Goal: Task Accomplishment & Management: Manage account settings

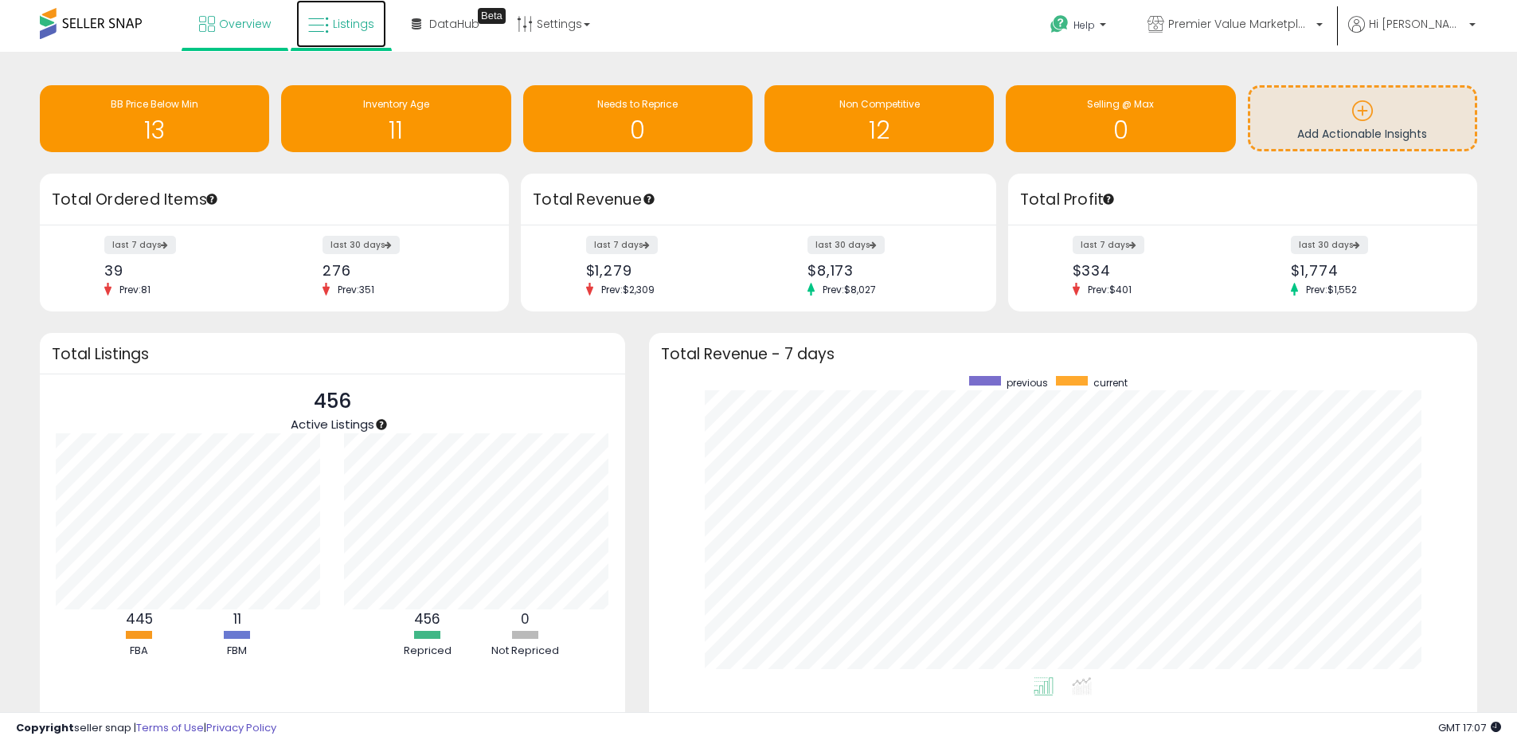
click at [346, 29] on span "Listings" at bounding box center [353, 24] width 41 height 16
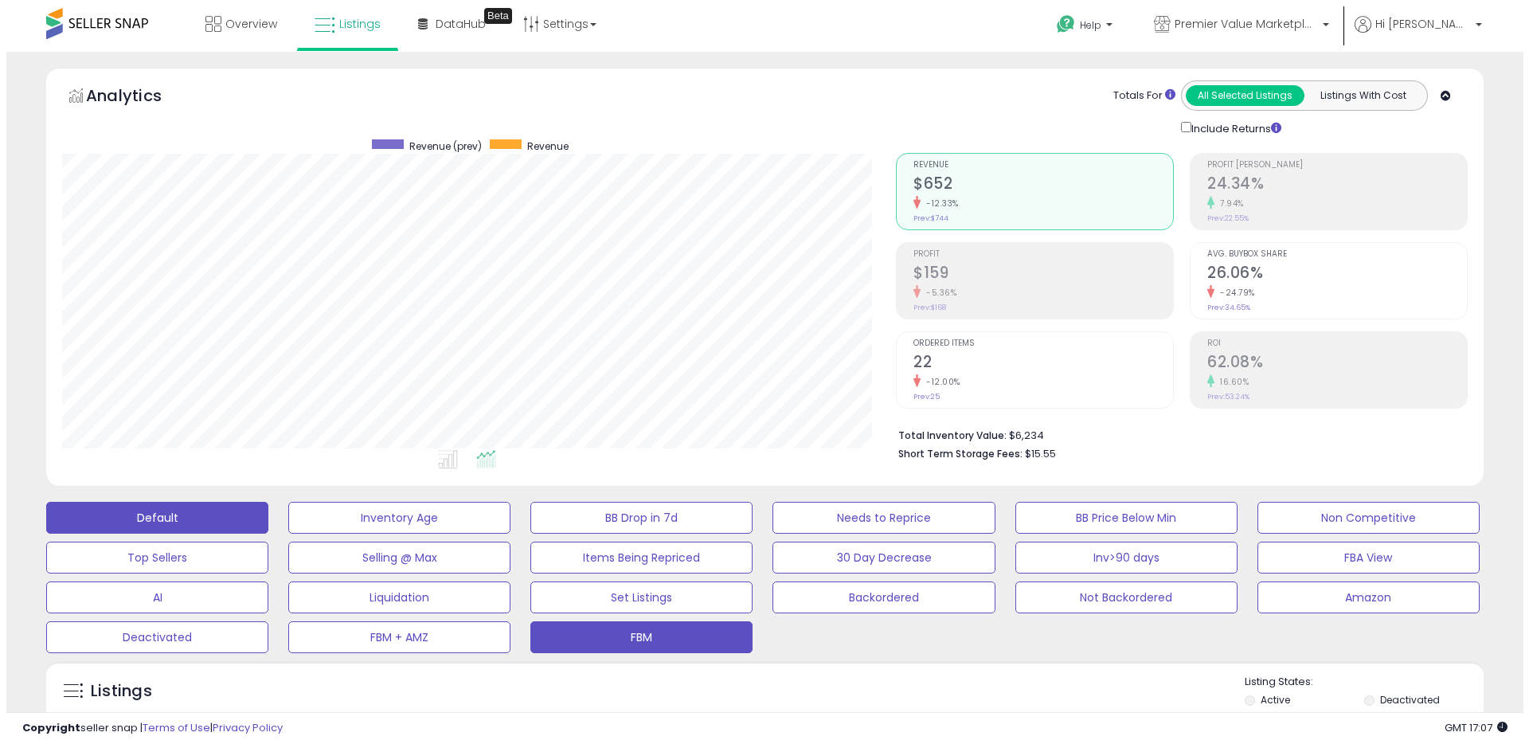
scroll to position [327, 834]
click at [643, 639] on button "FBM" at bounding box center [635, 637] width 222 height 32
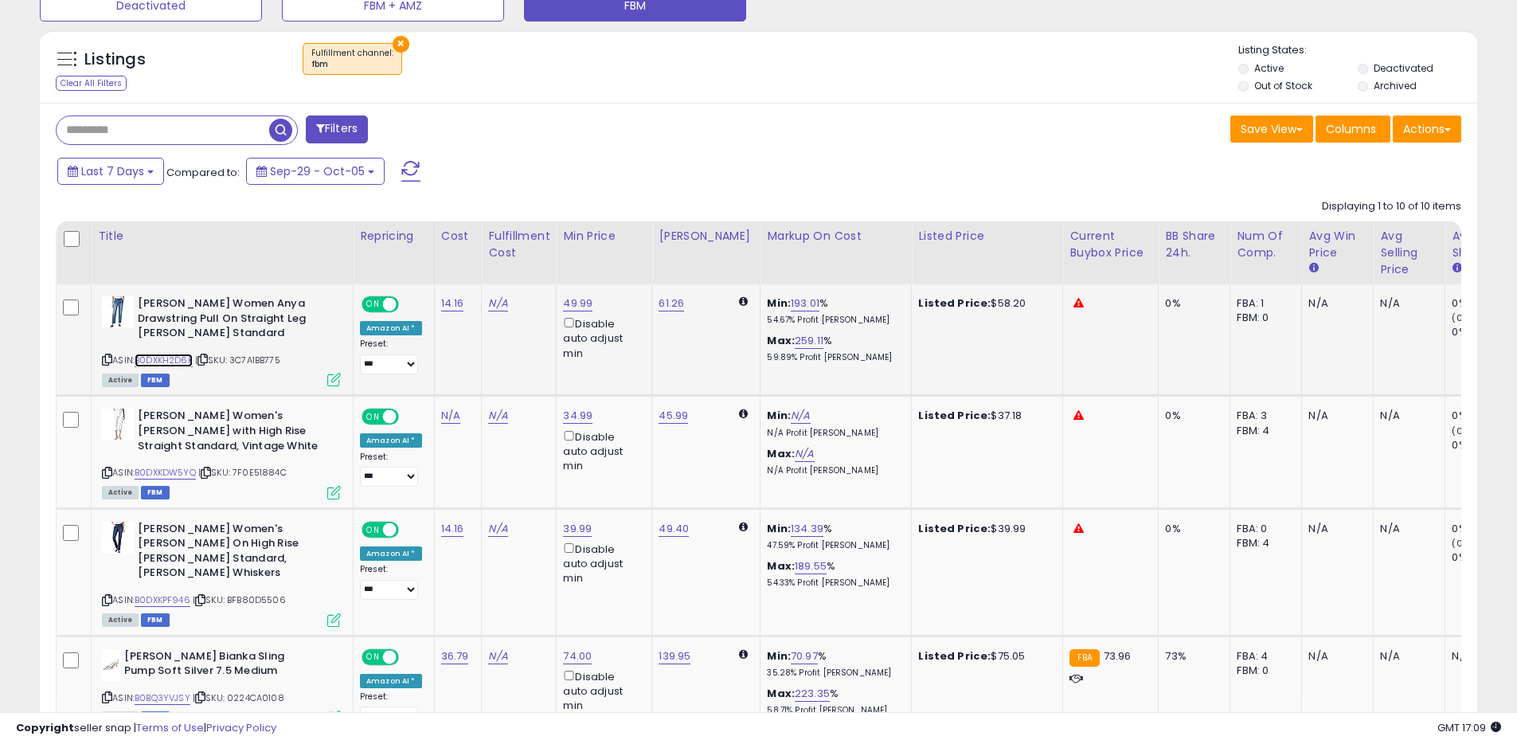
click at [179, 360] on link "B0DXKH2D6K" at bounding box center [164, 361] width 58 height 14
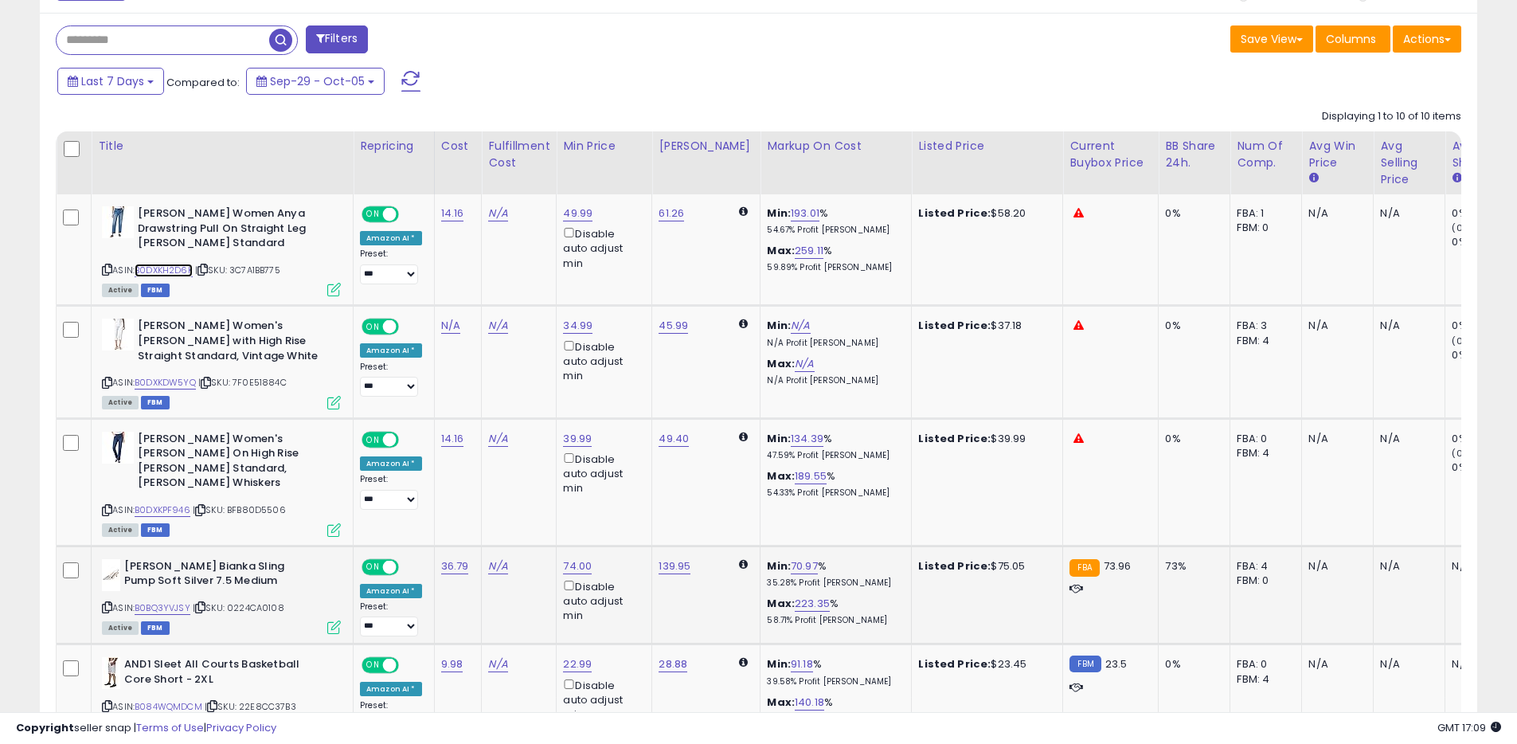
scroll to position [725, 0]
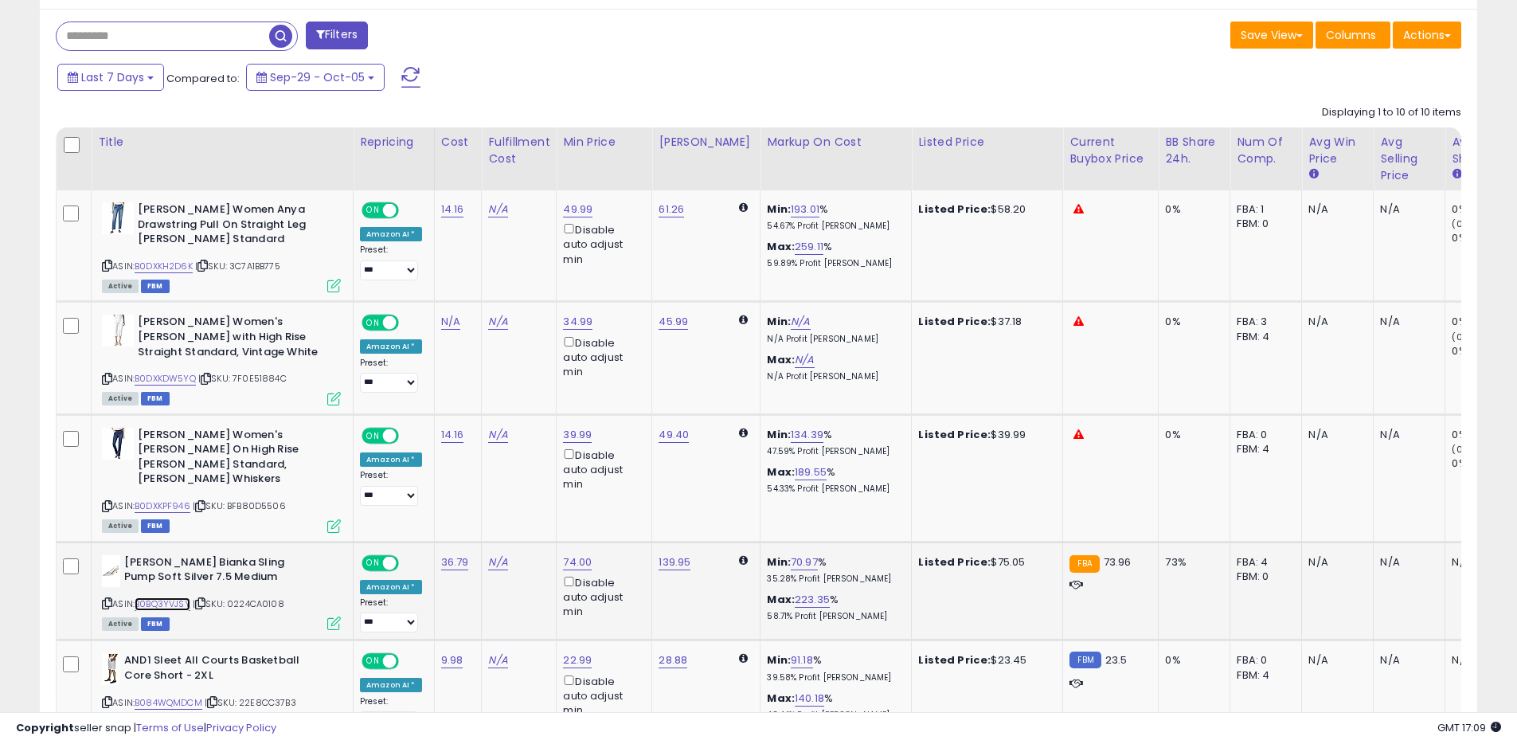
click at [168, 597] on link "B0BQ3YVJSY" at bounding box center [163, 604] width 56 height 14
